Goal: Task Accomplishment & Management: Complete application form

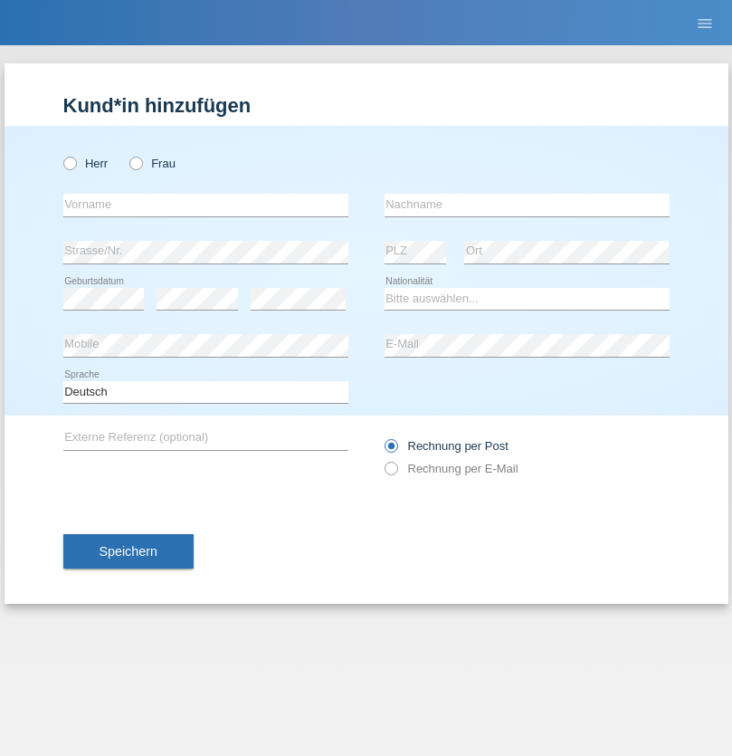
radio input "true"
click at [205, 204] on input "text" at bounding box center [205, 205] width 285 height 23
type input "[PERSON_NAME]"
click at [527, 204] on input "text" at bounding box center [527, 205] width 285 height 23
type input "Kulda"
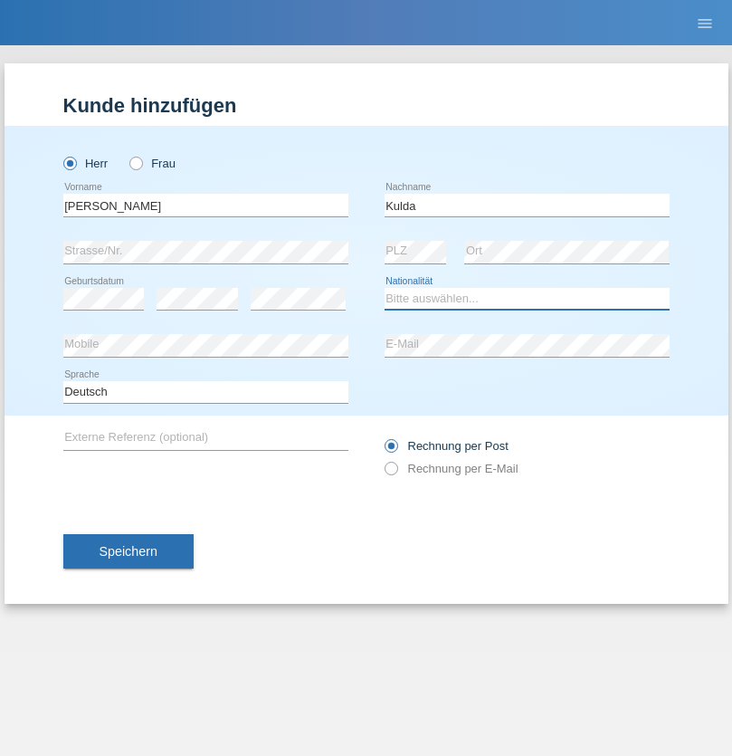
select select "CH"
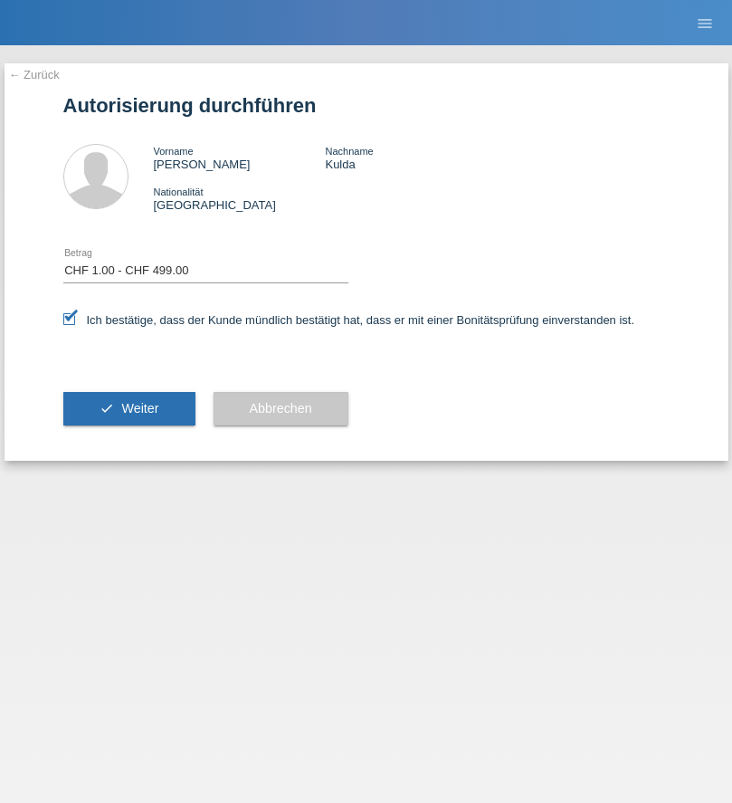
select select "1"
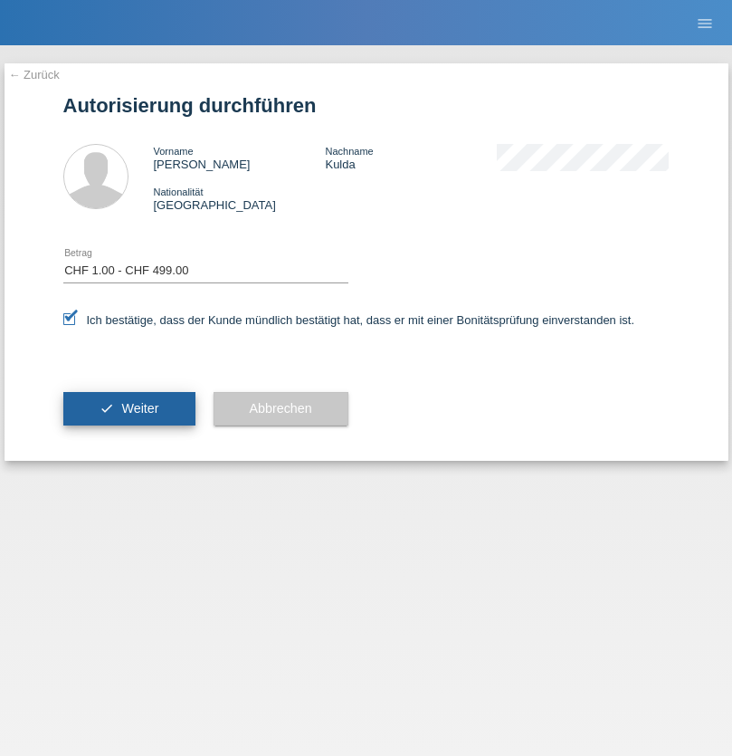
click at [128, 408] on span "Weiter" at bounding box center [139, 408] width 37 height 14
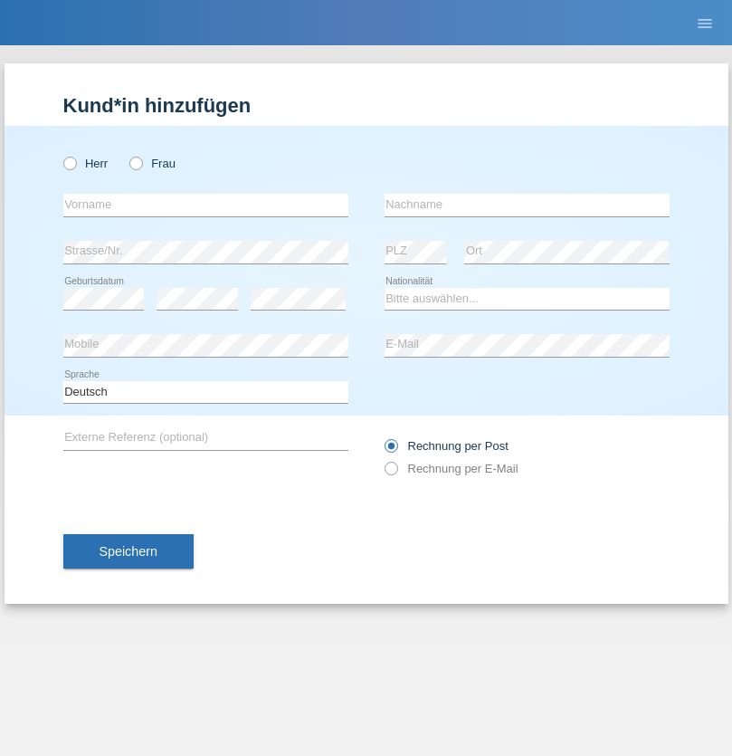
radio input "true"
click at [205, 204] on input "text" at bounding box center [205, 205] width 285 height 23
type input "Alessio"
click at [527, 204] on input "text" at bounding box center [527, 205] width 285 height 23
type input "Boss"
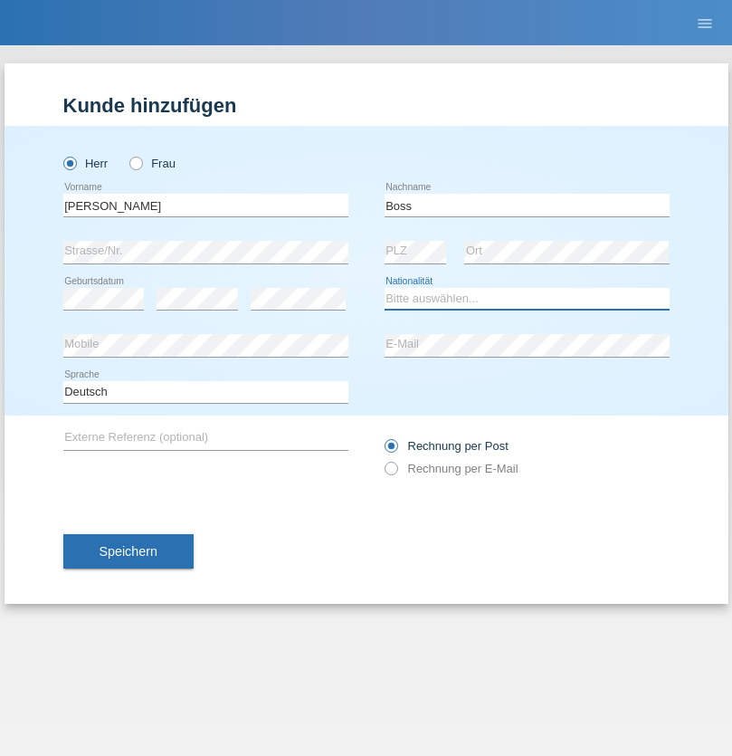
select select "CH"
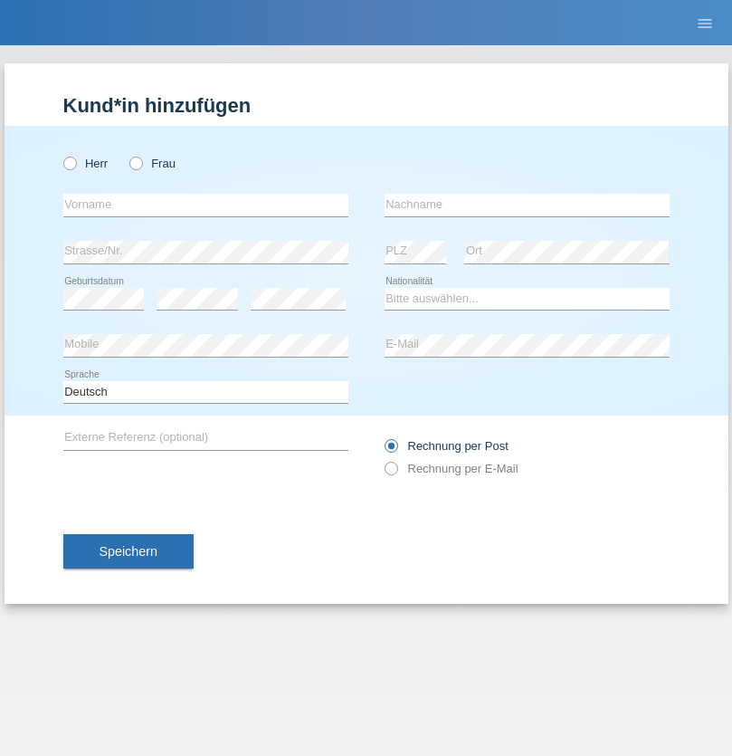
radio input "true"
click at [205, 204] on input "text" at bounding box center [205, 205] width 285 height 23
type input "firat"
click at [527, 204] on input "text" at bounding box center [527, 205] width 285 height 23
type input "kara"
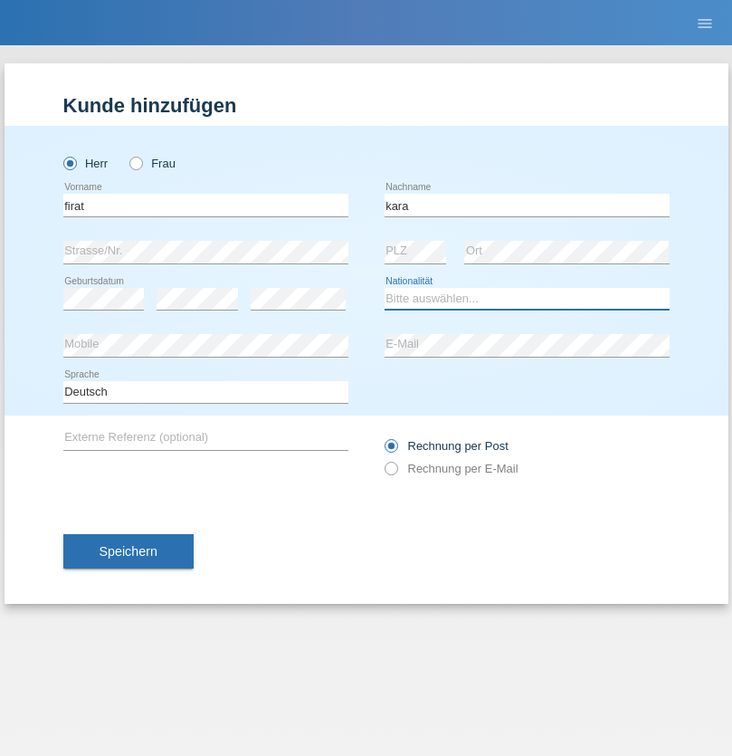
select select "CH"
radio input "true"
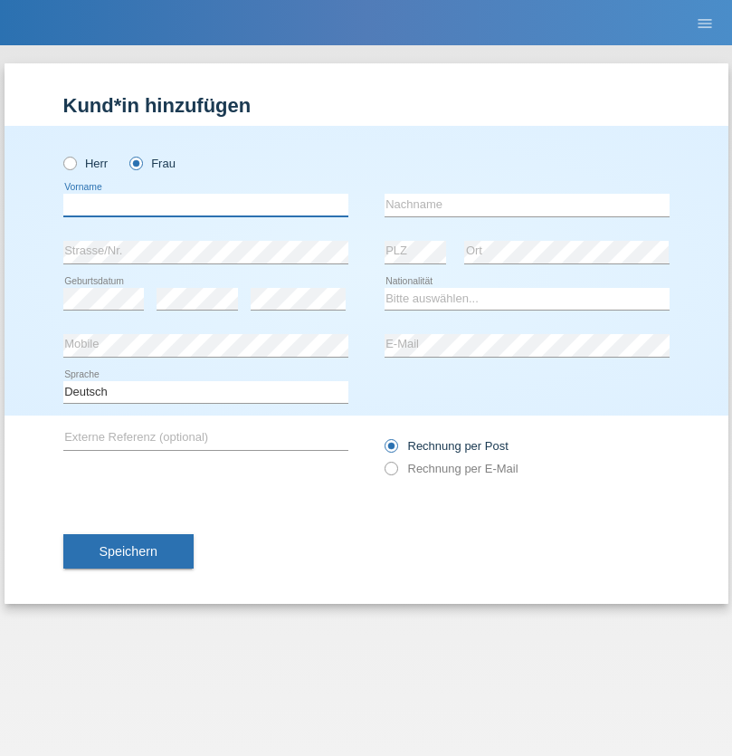
click at [205, 204] on input "text" at bounding box center [205, 205] width 285 height 23
type input "[PERSON_NAME]"
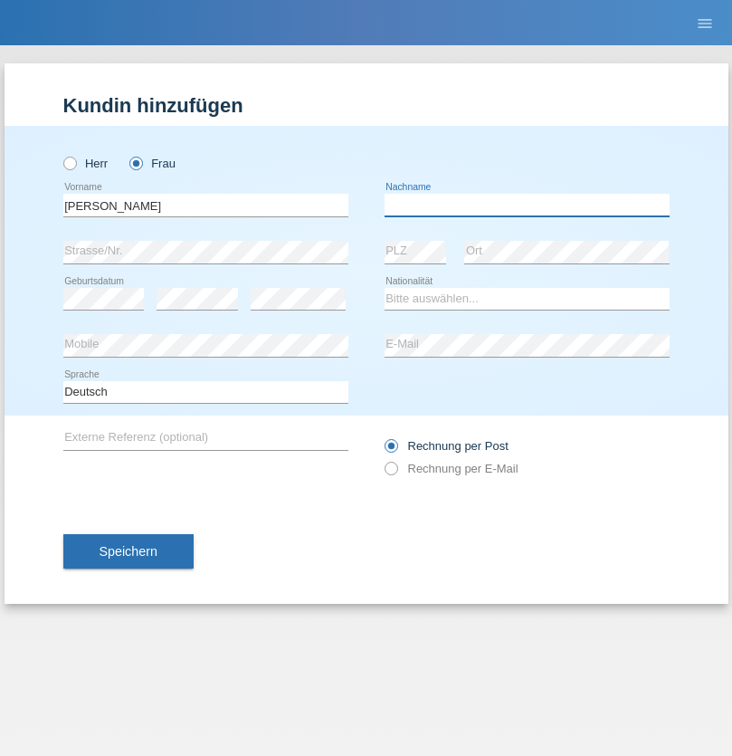
click at [527, 204] on input "text" at bounding box center [527, 205] width 285 height 23
type input "Santos"
select select "PT"
select select "C"
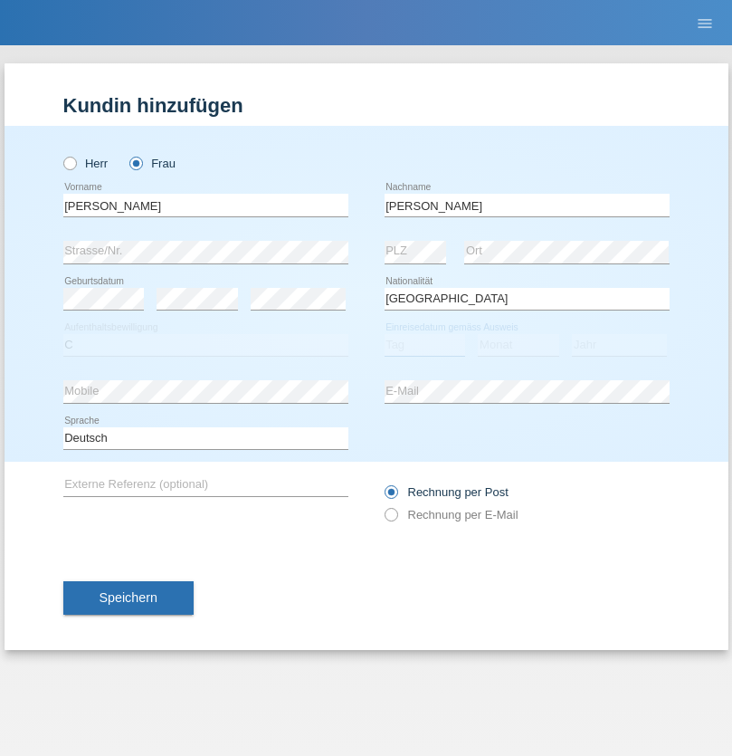
select select "05"
select select "12"
select select "2000"
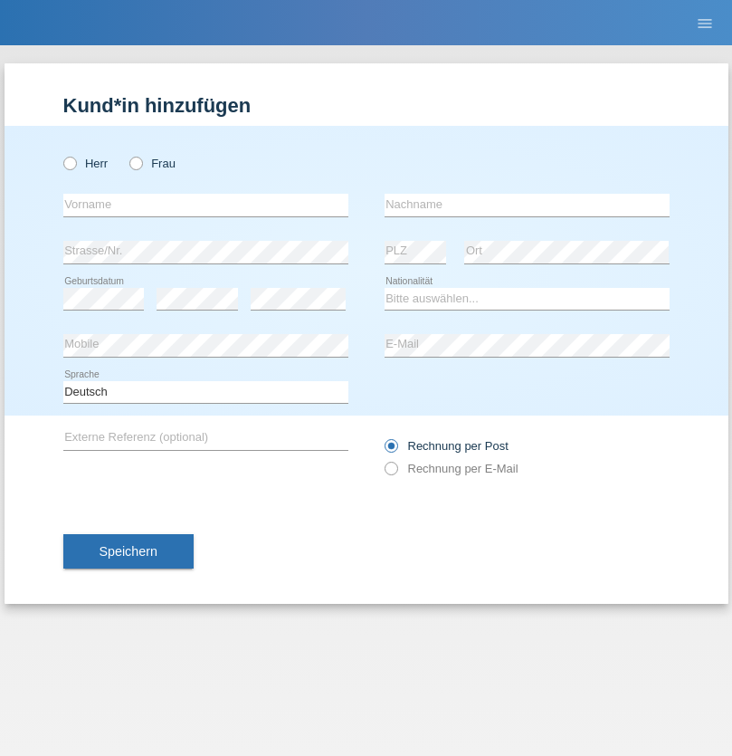
radio input "true"
click at [205, 204] on input "text" at bounding box center [205, 205] width 285 height 23
type input "Anett"
click at [527, 204] on input "text" at bounding box center [527, 205] width 285 height 23
type input "[PERSON_NAME]"
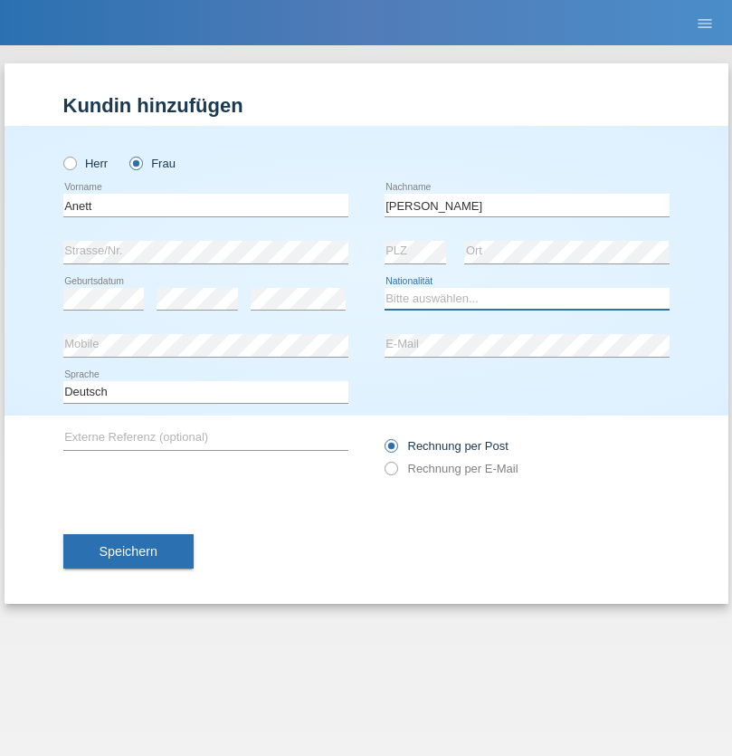
select select "HU"
select select "C"
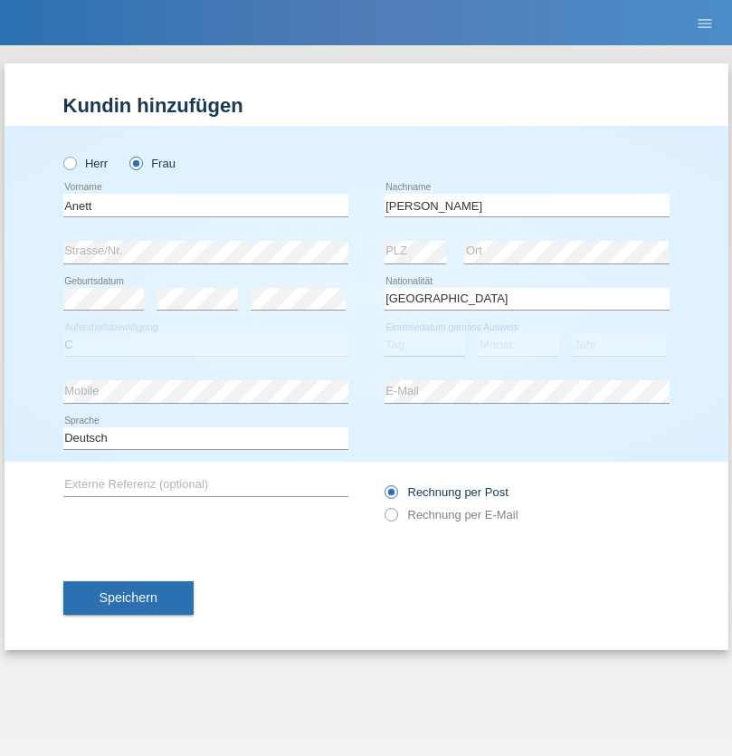
select select "04"
select select "09"
select select "2021"
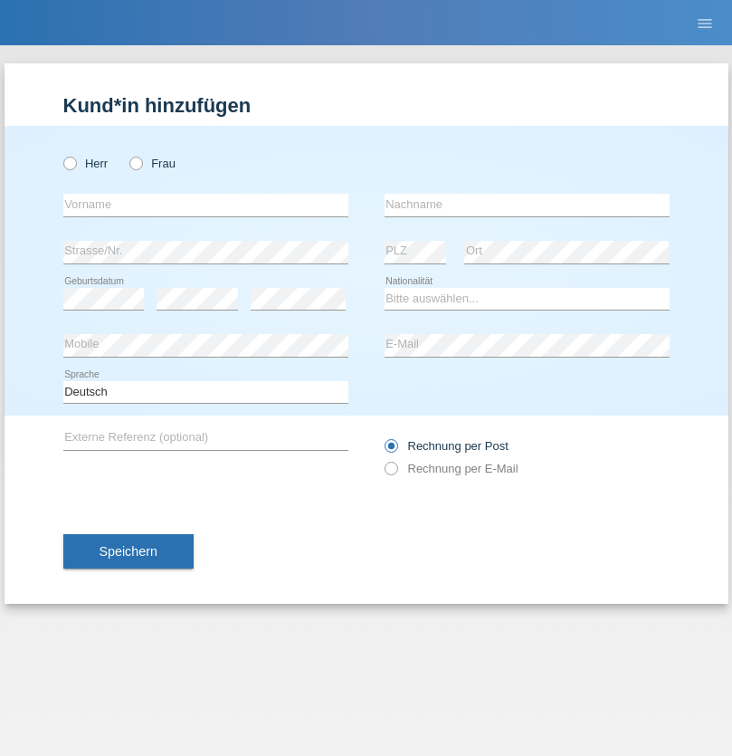
radio input "true"
click at [205, 204] on input "text" at bounding box center [205, 205] width 285 height 23
type input "Tanja"
click at [527, 204] on input "text" at bounding box center [527, 205] width 285 height 23
type input "Hirsiger"
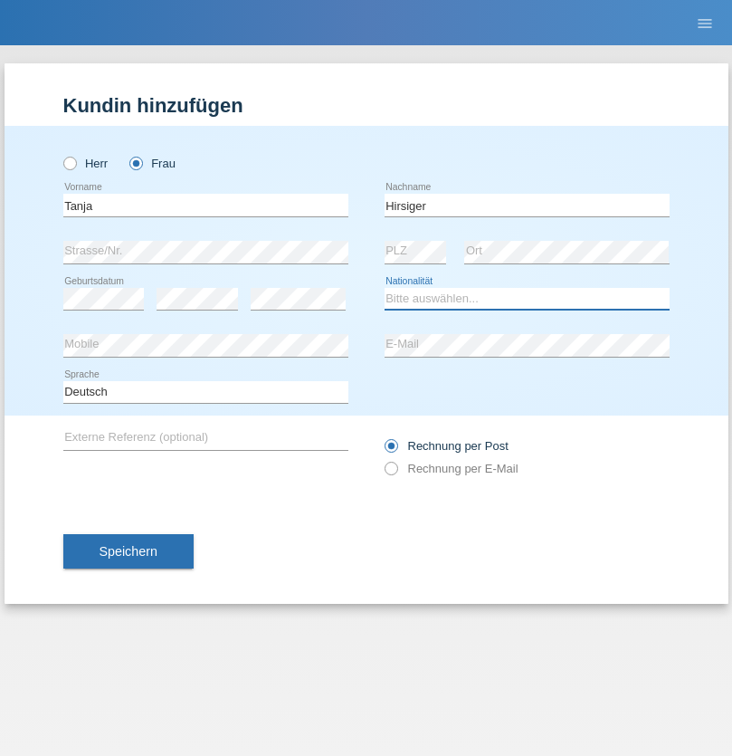
select select "CH"
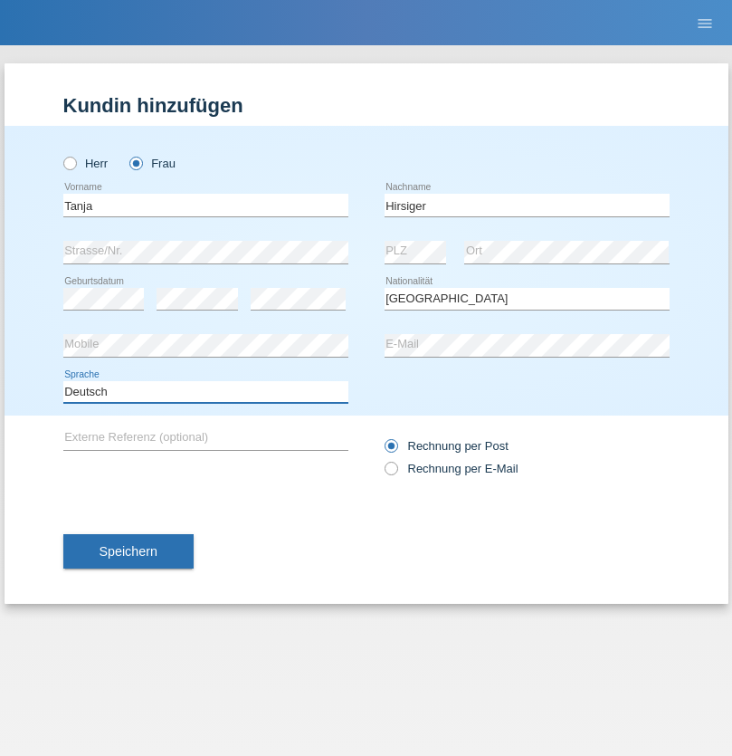
select select "en"
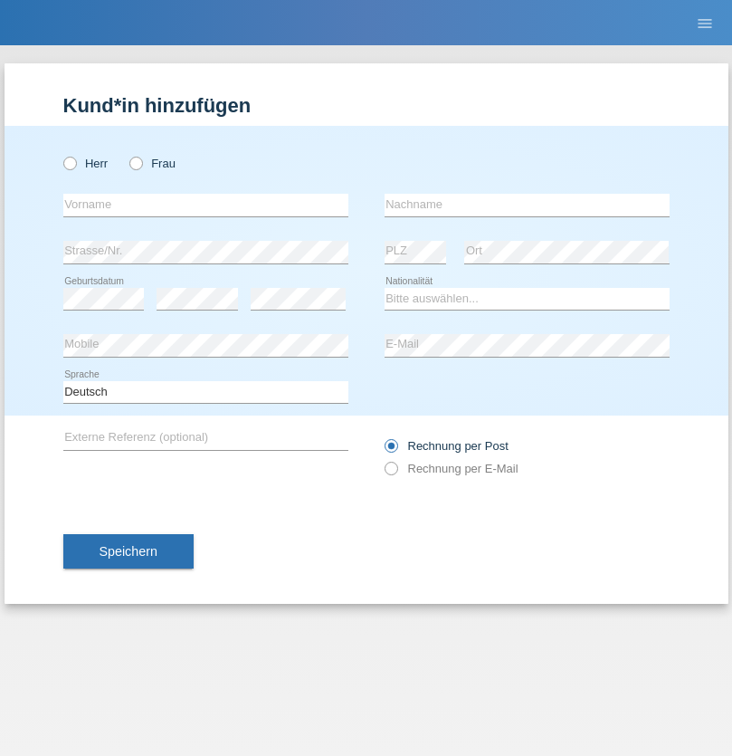
radio input "true"
click at [205, 204] on input "text" at bounding box center [205, 205] width 285 height 23
type input "Ketty"
click at [527, 204] on input "text" at bounding box center [527, 205] width 285 height 23
type input "Kalupnath"
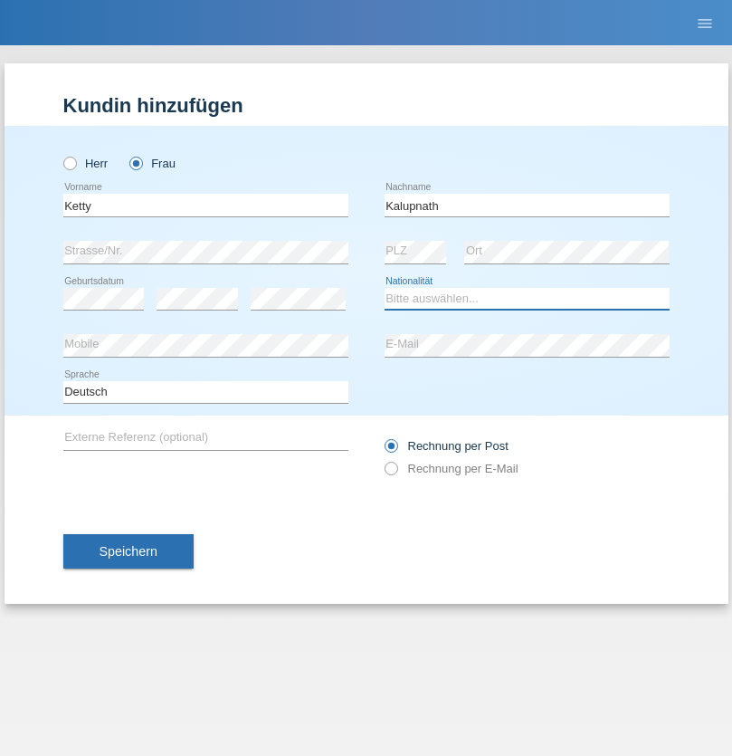
select select "CH"
